Goal: Complete application form

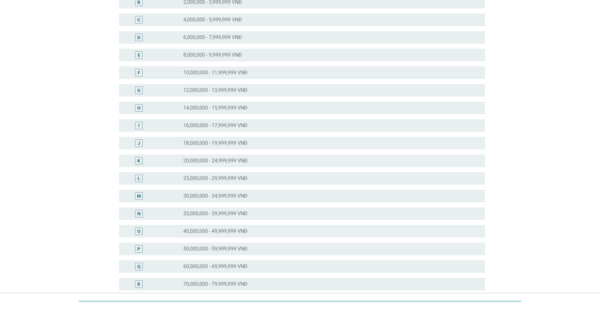
scroll to position [94, 0]
click at [240, 212] on label "40,000,000 - 49,999,999 VNĐ" at bounding box center [215, 214] width 64 height 6
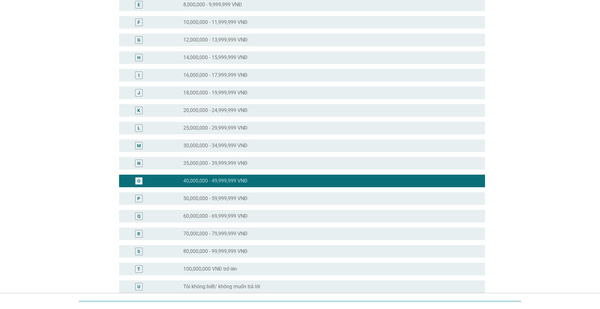
scroll to position [193, 0]
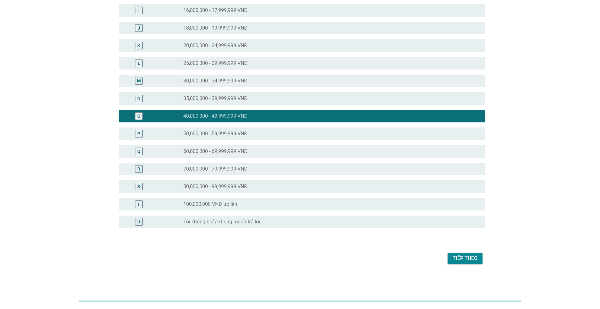
click at [464, 262] on div "Tiếp theo" at bounding box center [464, 259] width 25 height 8
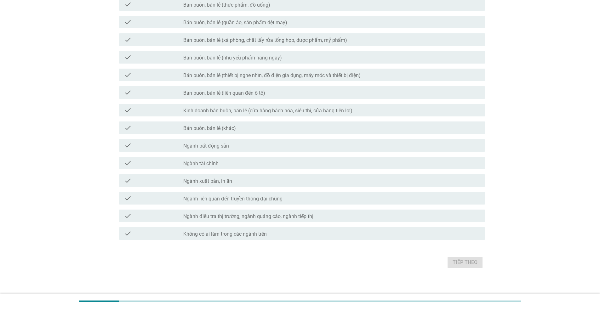
scroll to position [206, 0]
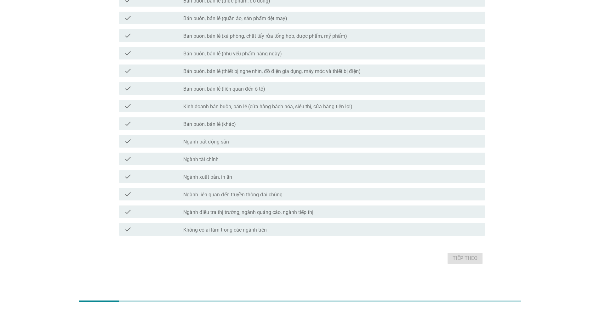
click at [228, 229] on label "Không có ai làm trong các ngành trên" at bounding box center [224, 230] width 83 height 6
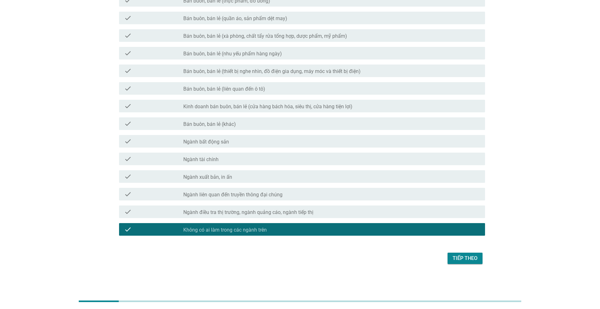
click at [460, 256] on div "Tiếp theo" at bounding box center [464, 259] width 25 height 8
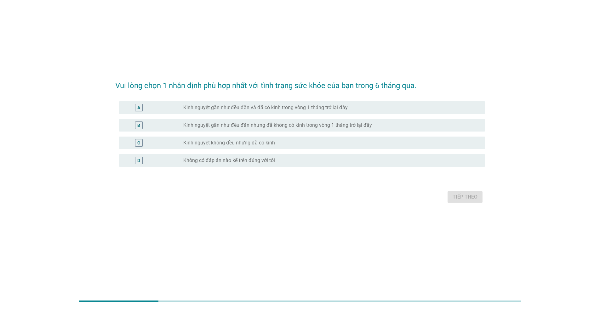
scroll to position [0, 0]
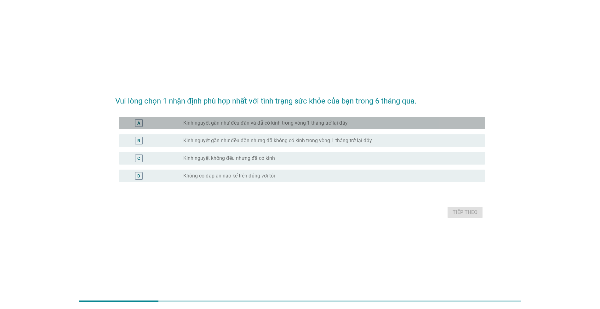
click at [262, 120] on label "Kinh nguyệt gần như đều đặn và đã có kinh trong vòng 1 tháng trở lại đây" at bounding box center [265, 123] width 164 height 6
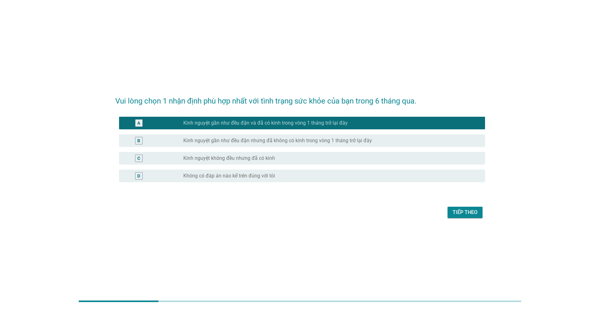
click at [460, 212] on div "Tiếp theo" at bounding box center [464, 213] width 25 height 8
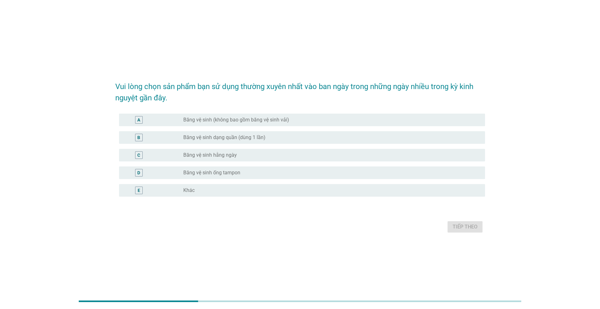
click at [208, 117] on label "Băng vệ sinh (không bao gồm băng vệ sinh vải)" at bounding box center [236, 120] width 106 height 6
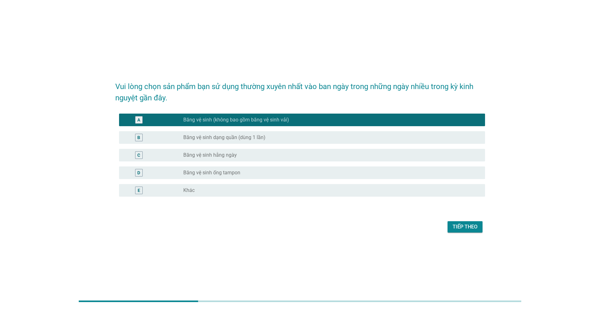
click at [455, 226] on div "Tiếp theo" at bounding box center [464, 227] width 25 height 8
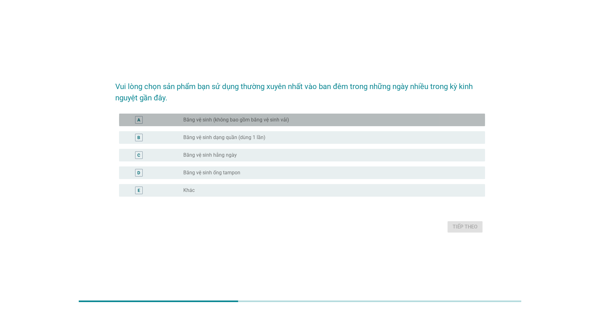
click at [269, 116] on div "A radio_button_unchecked Băng vệ sinh (không bao gồm băng vệ sinh vải)" at bounding box center [302, 120] width 366 height 13
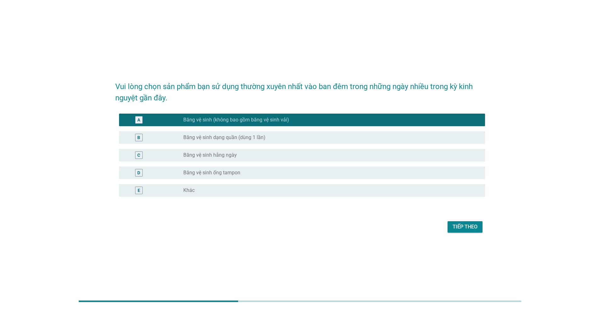
click at [459, 227] on div "Tiếp theo" at bounding box center [464, 227] width 25 height 8
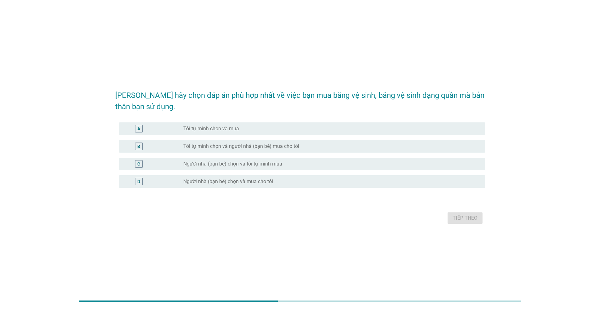
click at [224, 127] on label "Tôi tự mình chọn và mua" at bounding box center [211, 129] width 56 height 6
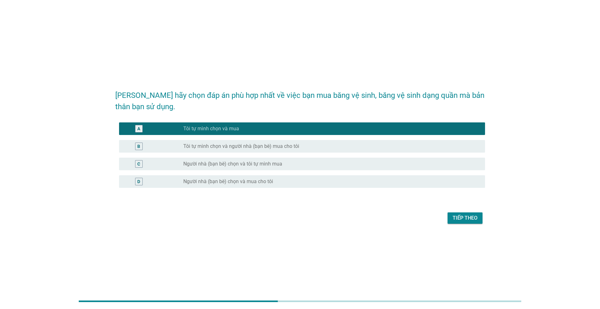
click at [456, 217] on div "Tiếp theo" at bounding box center [464, 218] width 25 height 8
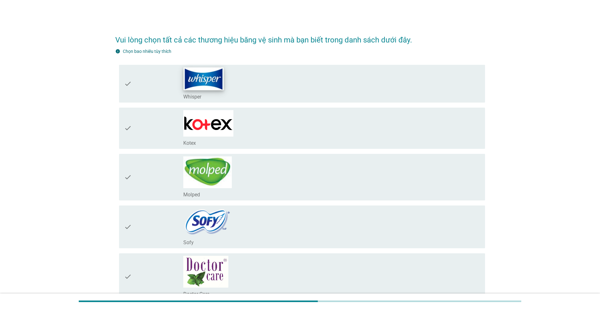
click at [205, 85] on img at bounding box center [203, 78] width 40 height 23
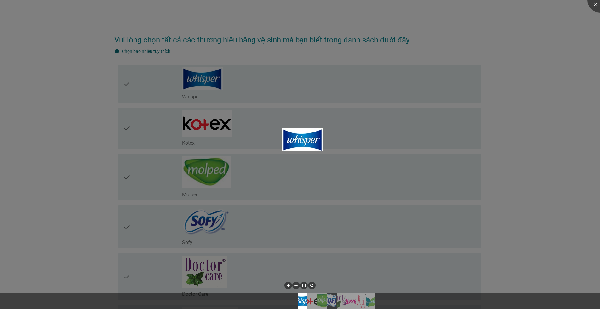
click at [199, 126] on div at bounding box center [300, 154] width 600 height 309
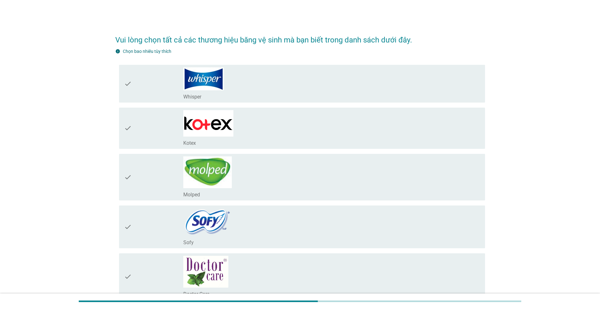
click at [145, 122] on div "check" at bounding box center [153, 128] width 59 height 36
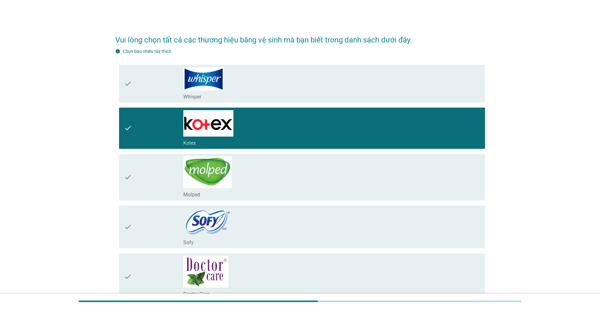
click at [157, 88] on div "check" at bounding box center [153, 83] width 59 height 33
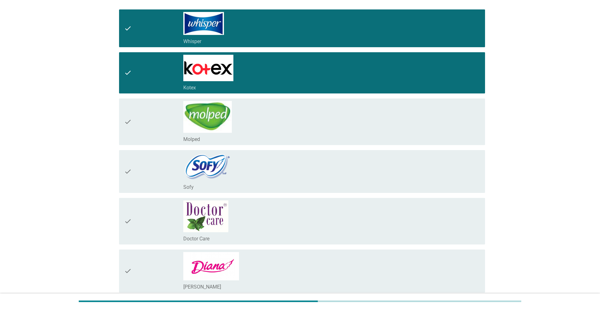
scroll to position [63, 0]
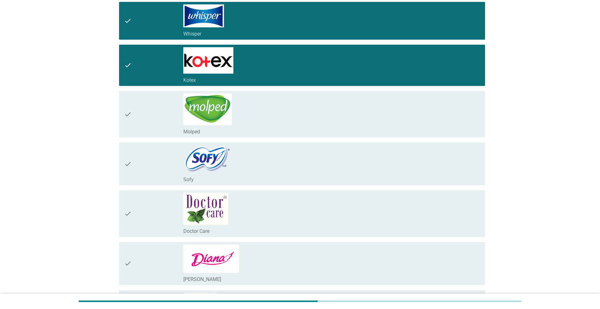
click at [164, 156] on div "check" at bounding box center [153, 164] width 59 height 38
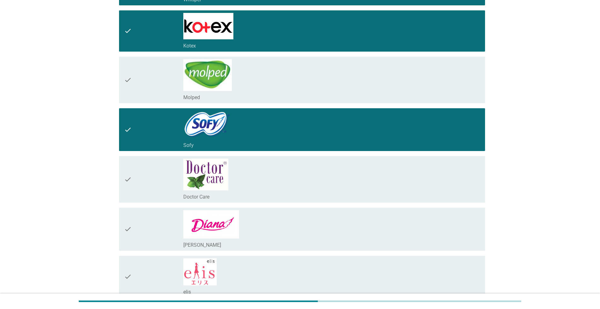
scroll to position [157, 0]
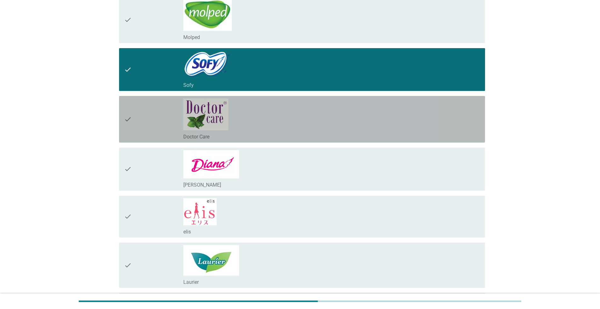
click at [162, 121] on div "check" at bounding box center [153, 120] width 59 height 42
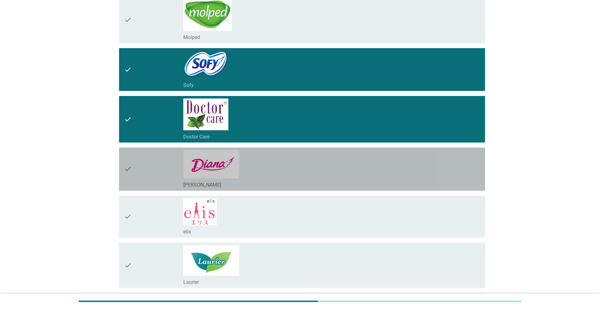
click at [164, 164] on div "check" at bounding box center [153, 169] width 59 height 38
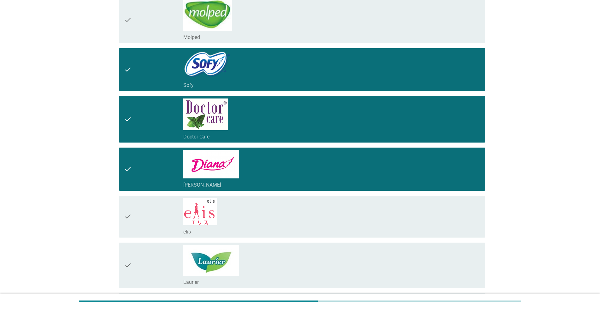
scroll to position [227, 0]
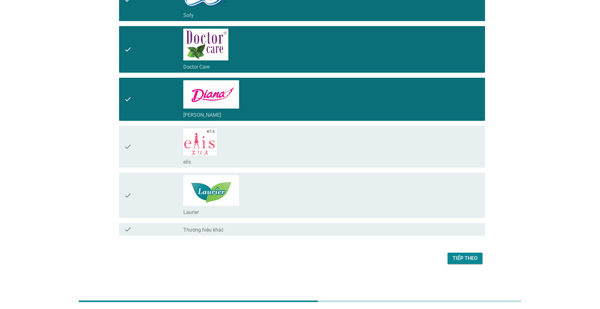
click at [166, 192] on div "check" at bounding box center [153, 195] width 59 height 40
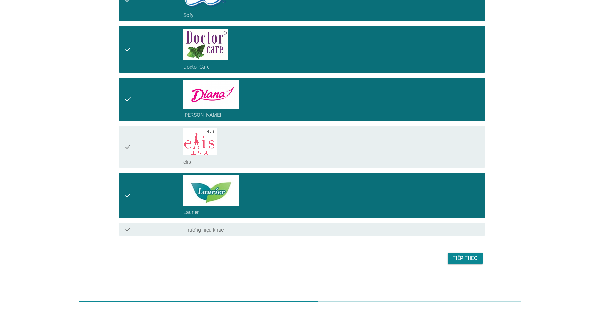
click at [466, 259] on div "Tiếp theo" at bounding box center [464, 259] width 25 height 8
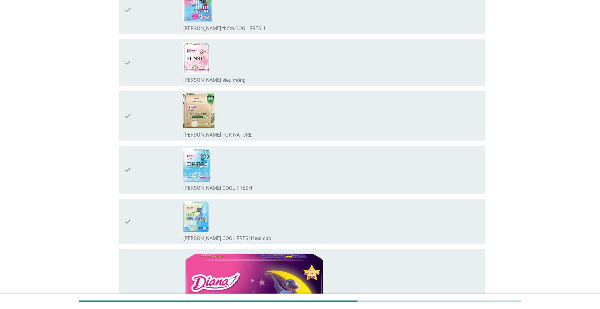
scroll to position [0, 0]
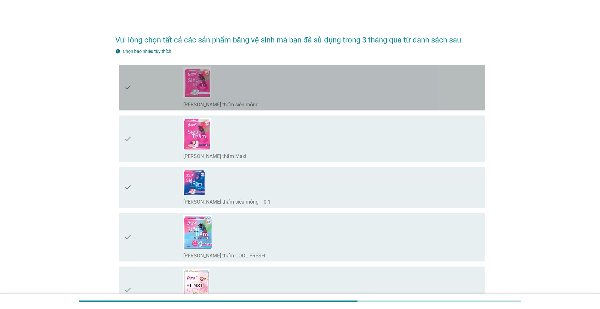
click at [174, 98] on div "check" at bounding box center [153, 87] width 59 height 41
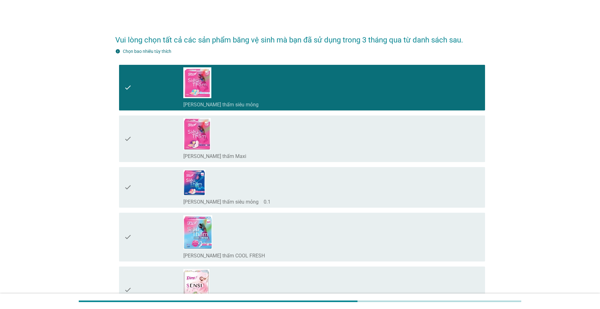
click at [167, 133] on div "check" at bounding box center [153, 139] width 59 height 42
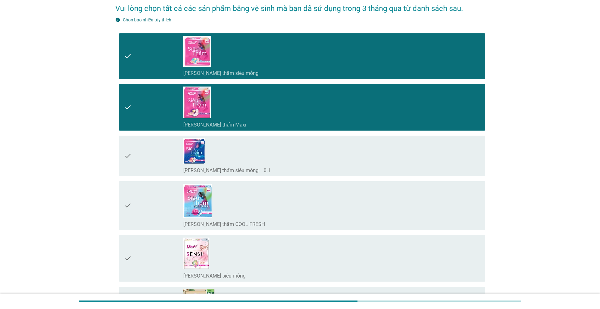
scroll to position [63, 0]
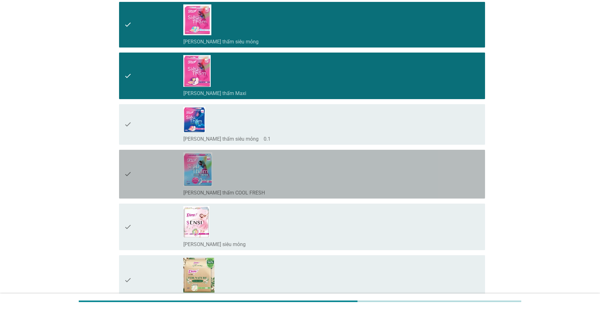
click at [166, 182] on div "check" at bounding box center [153, 174] width 59 height 44
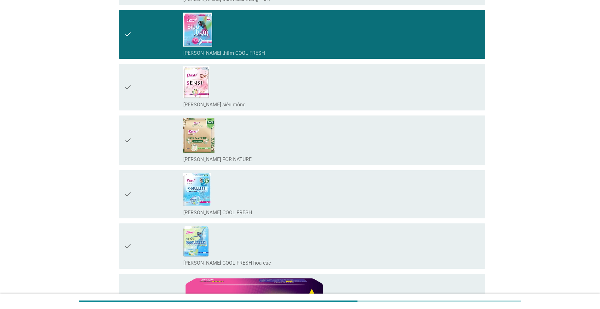
scroll to position [220, 0]
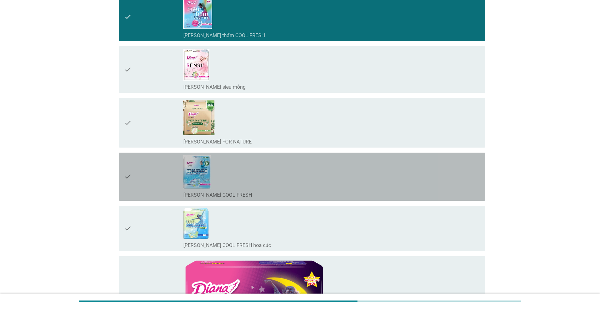
click at [161, 176] on div "check" at bounding box center [153, 176] width 59 height 43
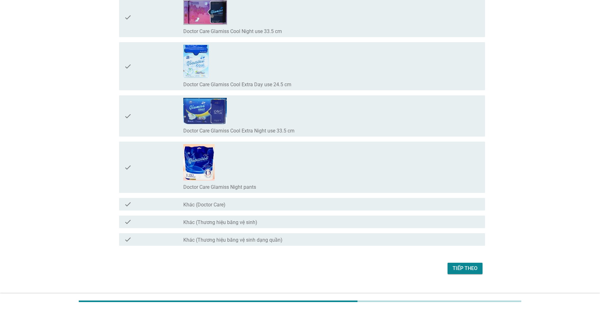
scroll to position [5953, 0]
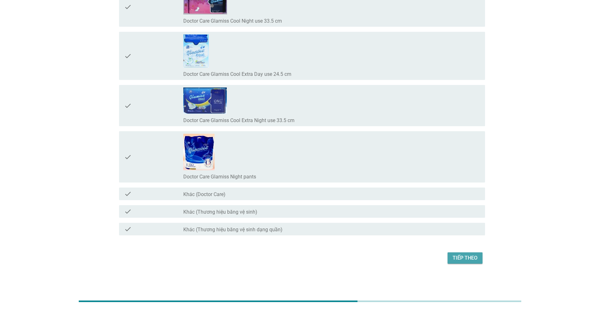
click at [455, 255] on div "Tiếp theo" at bounding box center [464, 258] width 25 height 8
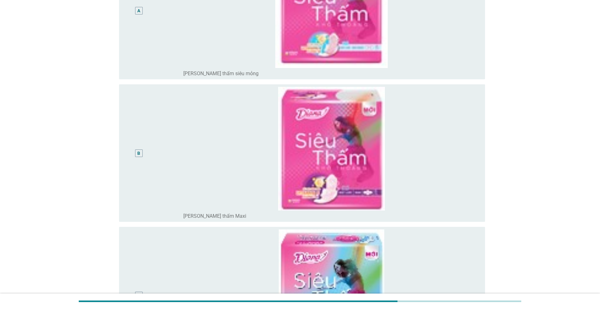
scroll to position [126, 0]
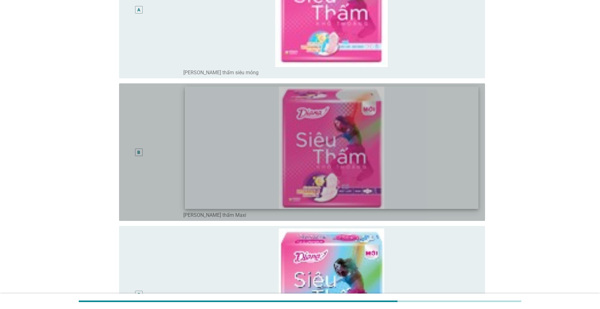
click at [342, 171] on img at bounding box center [331, 148] width 293 height 122
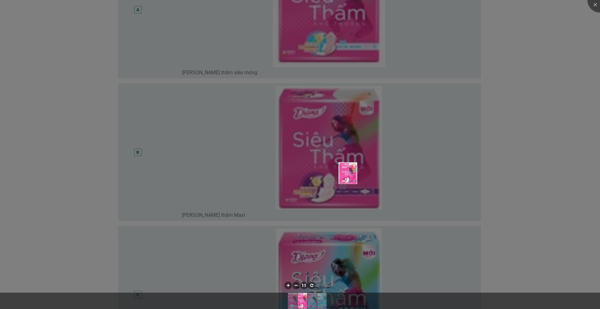
click at [297, 165] on div at bounding box center [300, 154] width 600 height 309
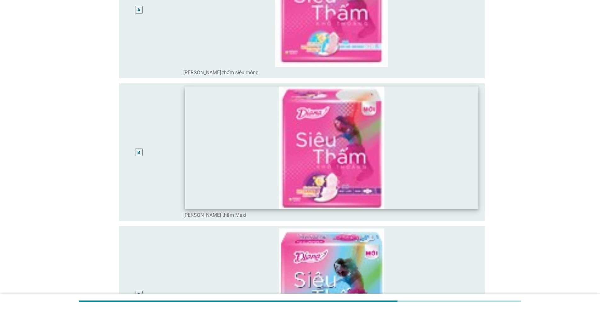
click at [197, 169] on img at bounding box center [331, 148] width 293 height 122
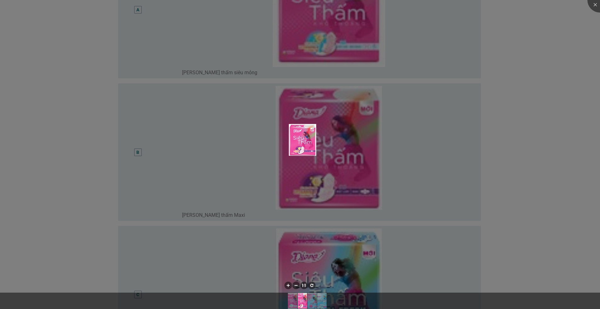
click at [222, 169] on div at bounding box center [300, 154] width 600 height 309
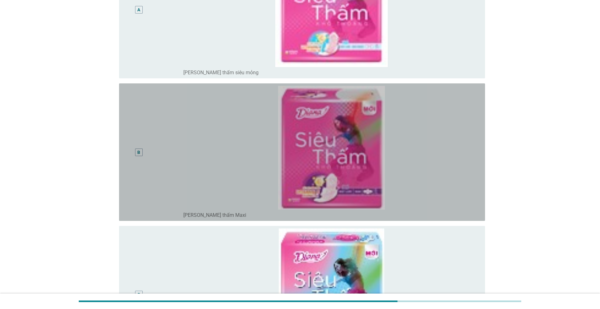
click at [138, 154] on div "B" at bounding box center [138, 152] width 3 height 7
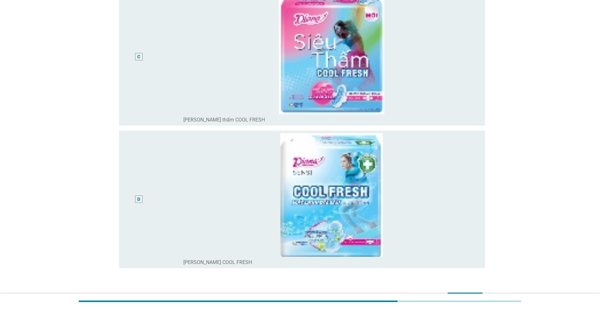
scroll to position [404, 0]
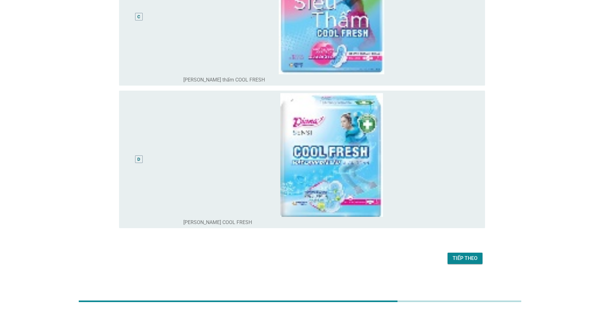
click at [461, 256] on div "Tiếp theo" at bounding box center [464, 259] width 25 height 8
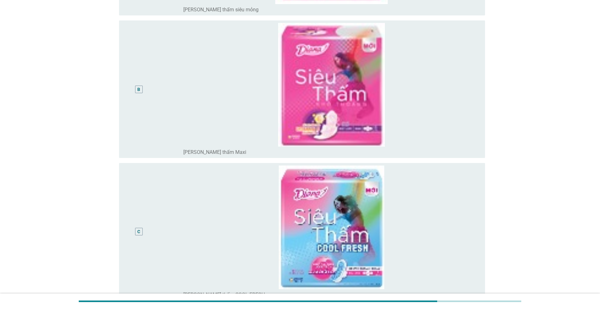
scroll to position [220, 0]
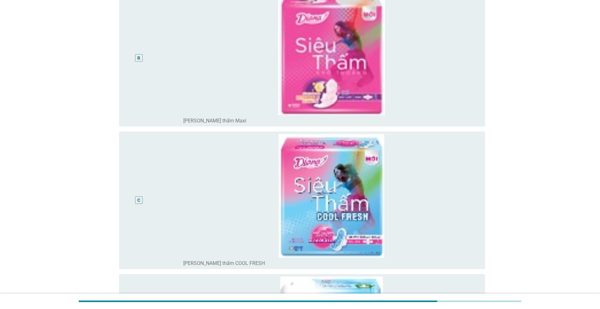
click at [138, 58] on div "B" at bounding box center [138, 57] width 3 height 7
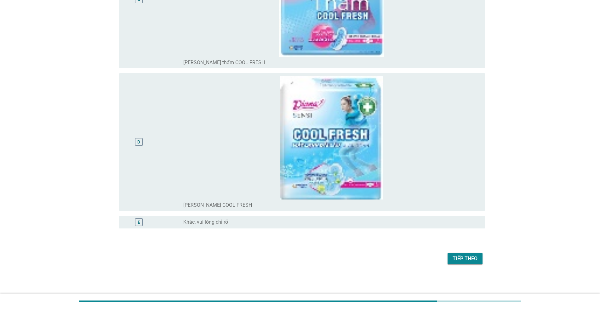
scroll to position [421, 0]
click at [456, 259] on div "Tiếp theo" at bounding box center [464, 259] width 25 height 8
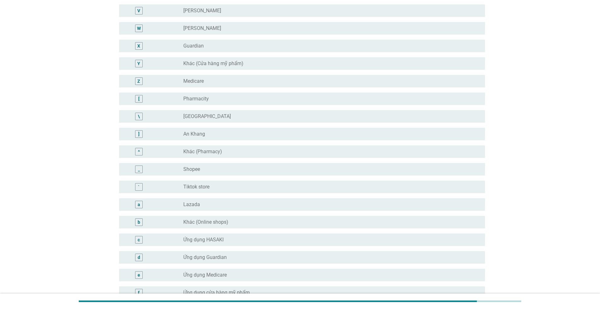
scroll to position [0, 0]
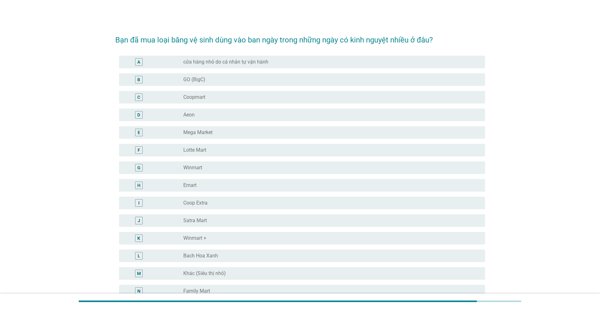
click at [139, 63] on div "A" at bounding box center [138, 62] width 3 height 7
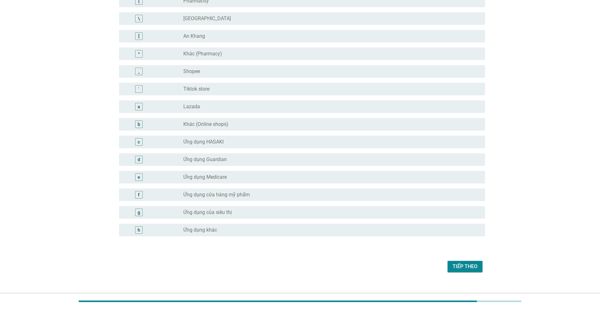
scroll to position [527, 0]
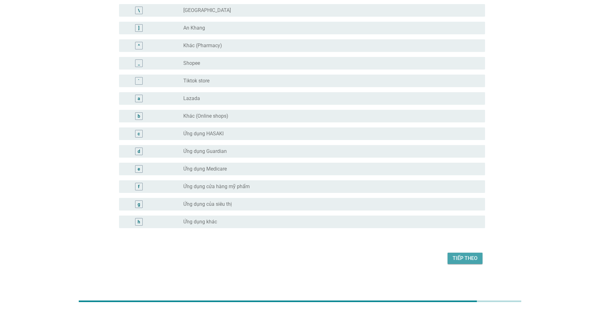
click at [470, 260] on div "Tiếp theo" at bounding box center [464, 259] width 25 height 8
